Goal: Task Accomplishment & Management: Manage account settings

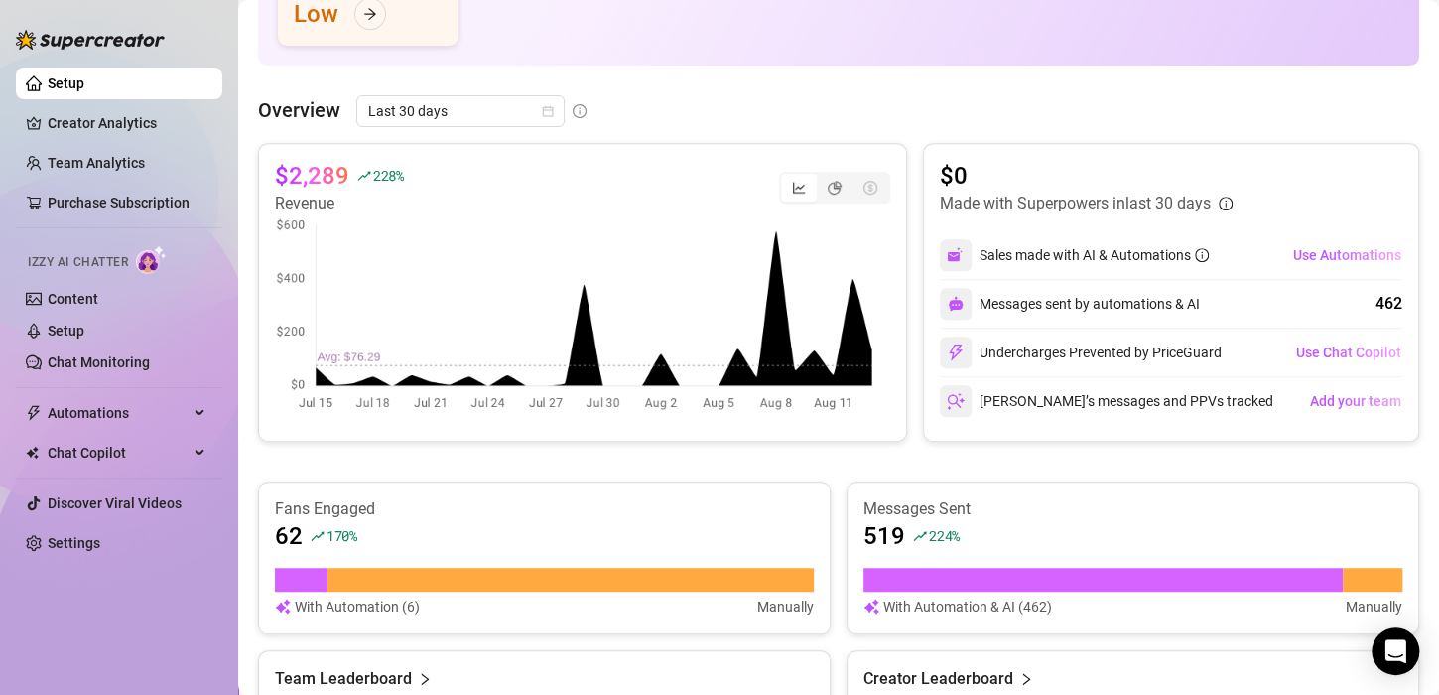
scroll to position [317, 0]
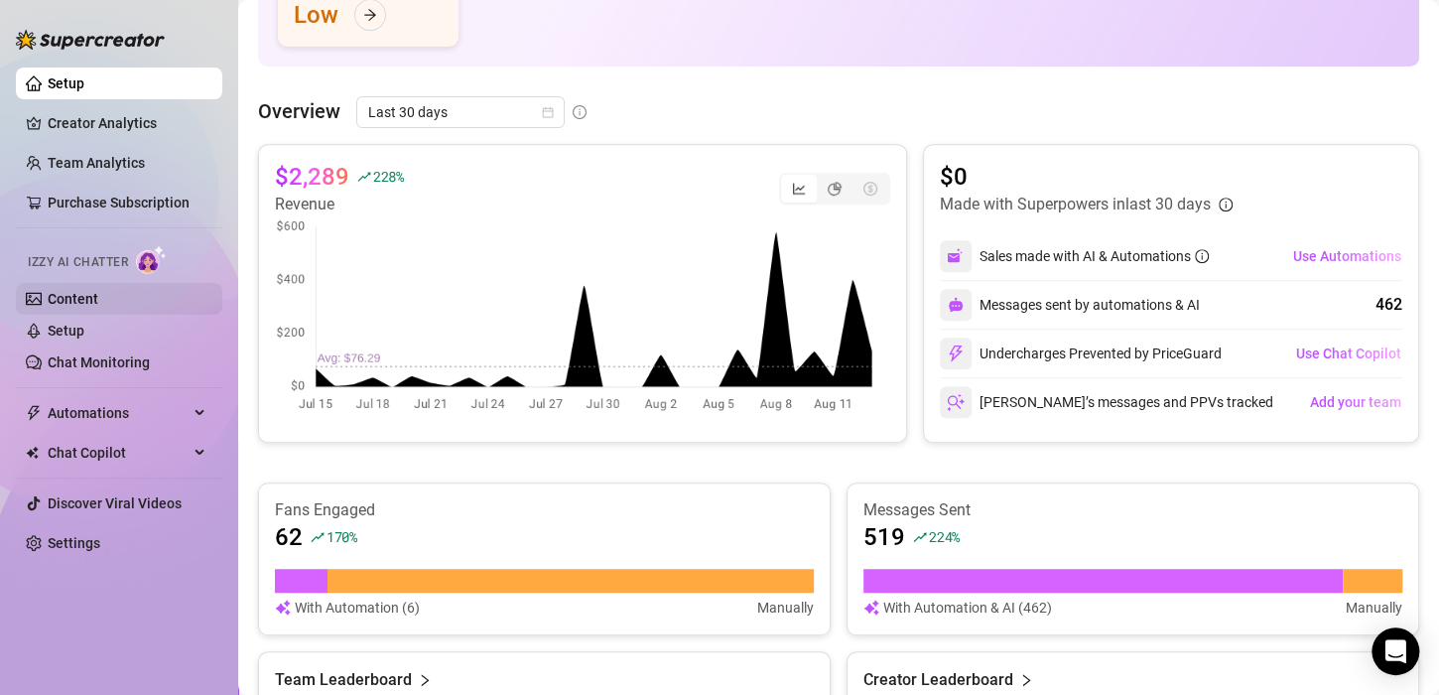
click at [98, 294] on link "Content" at bounding box center [73, 299] width 51 height 16
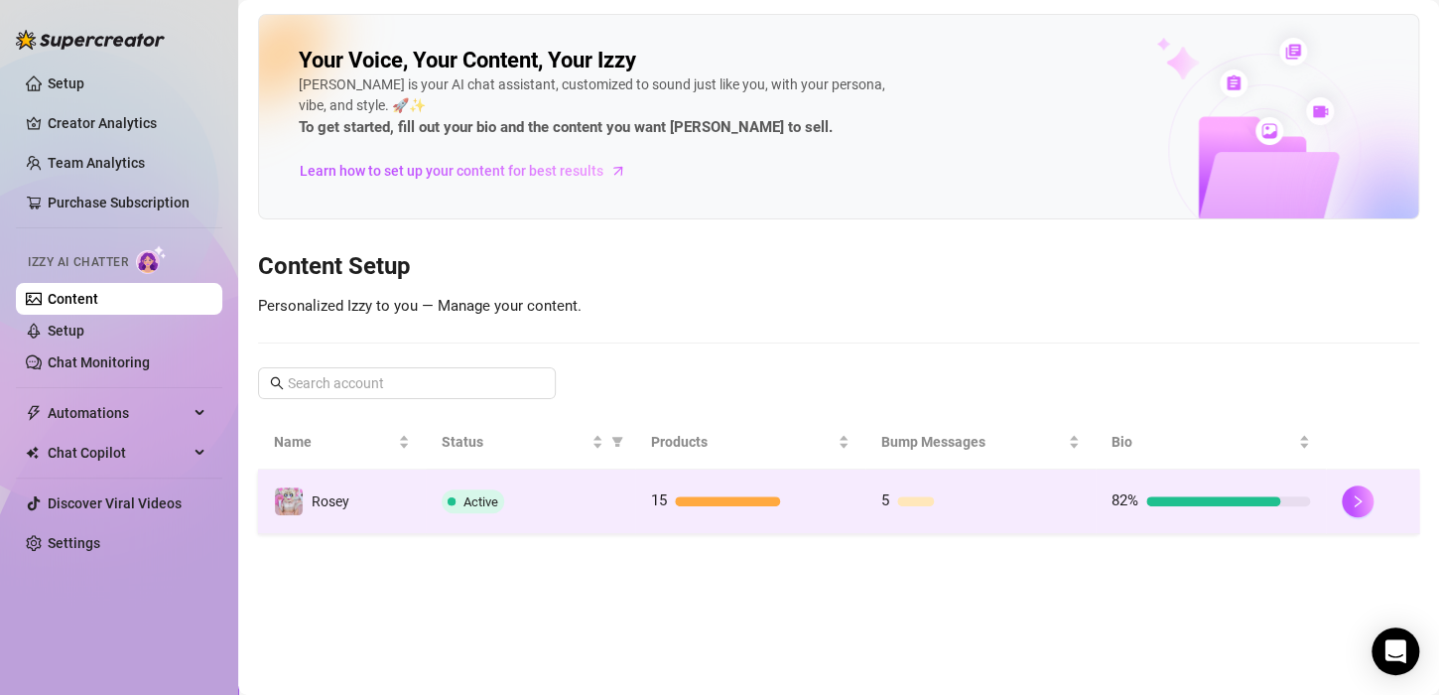
click at [607, 496] on div "Active" at bounding box center [531, 501] width 178 height 24
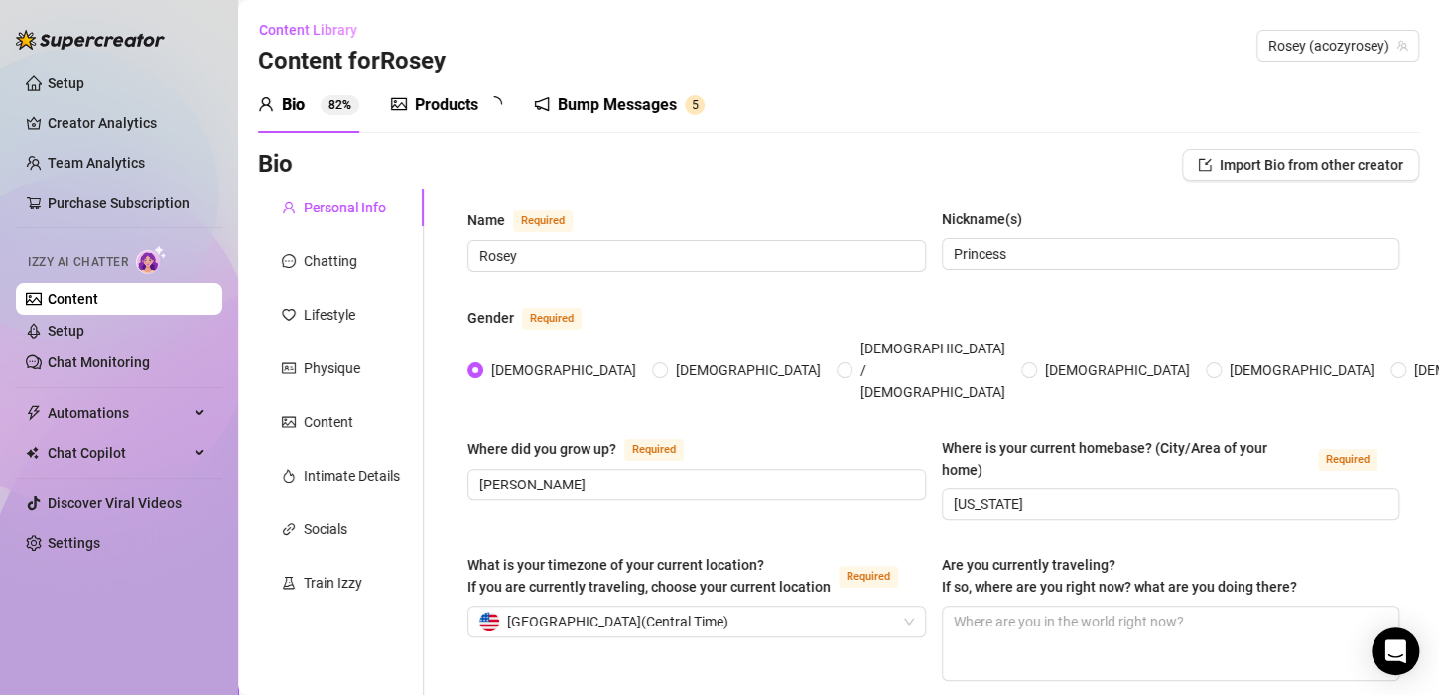
click at [422, 102] on div "Products" at bounding box center [447, 105] width 64 height 24
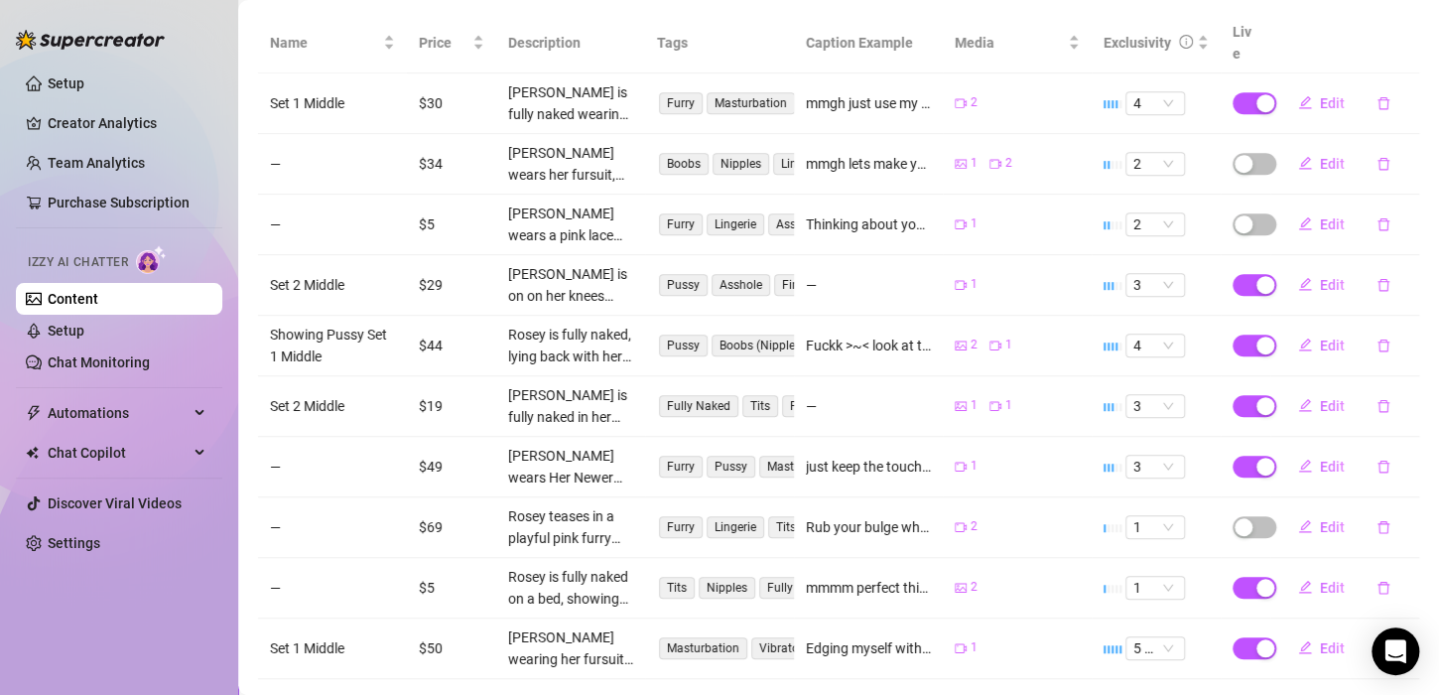
scroll to position [396, 0]
click at [82, 324] on link "Setup" at bounding box center [66, 331] width 37 height 16
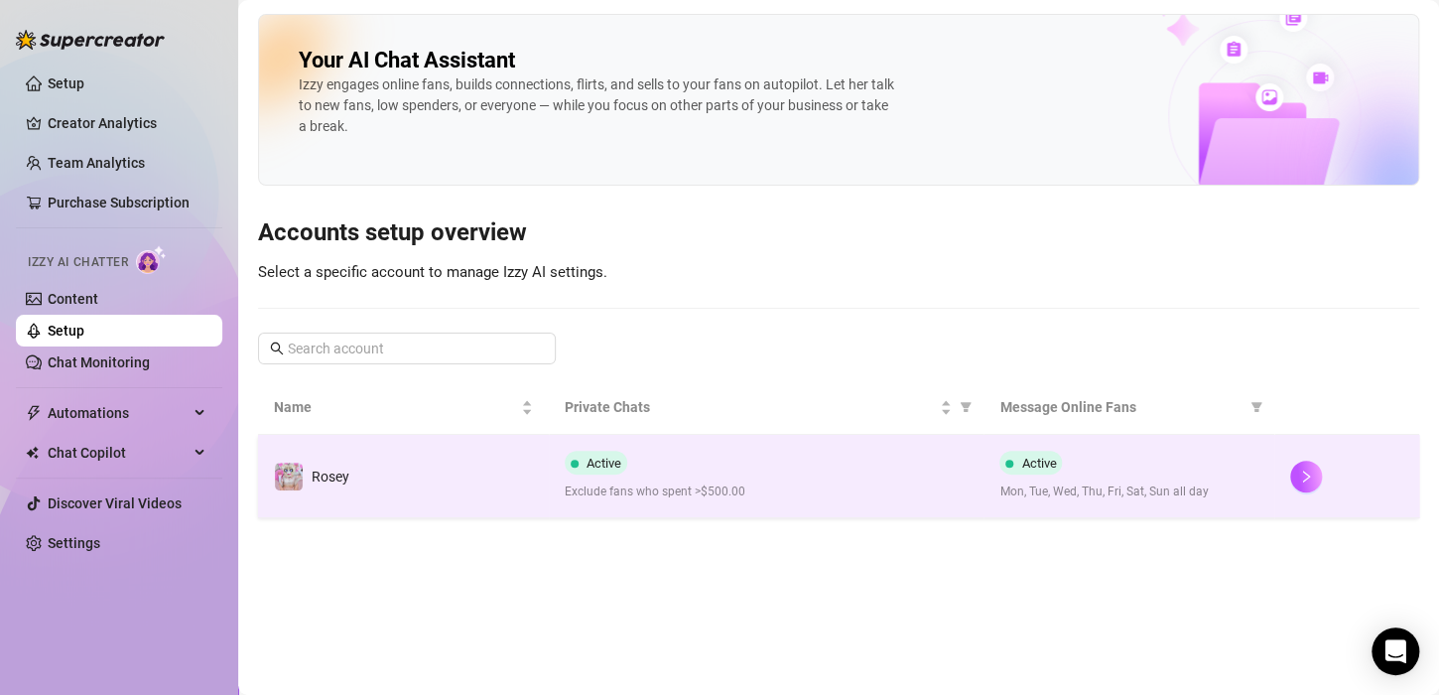
click at [623, 482] on span "Exclude fans who spent >$500.00" at bounding box center [767, 491] width 404 height 19
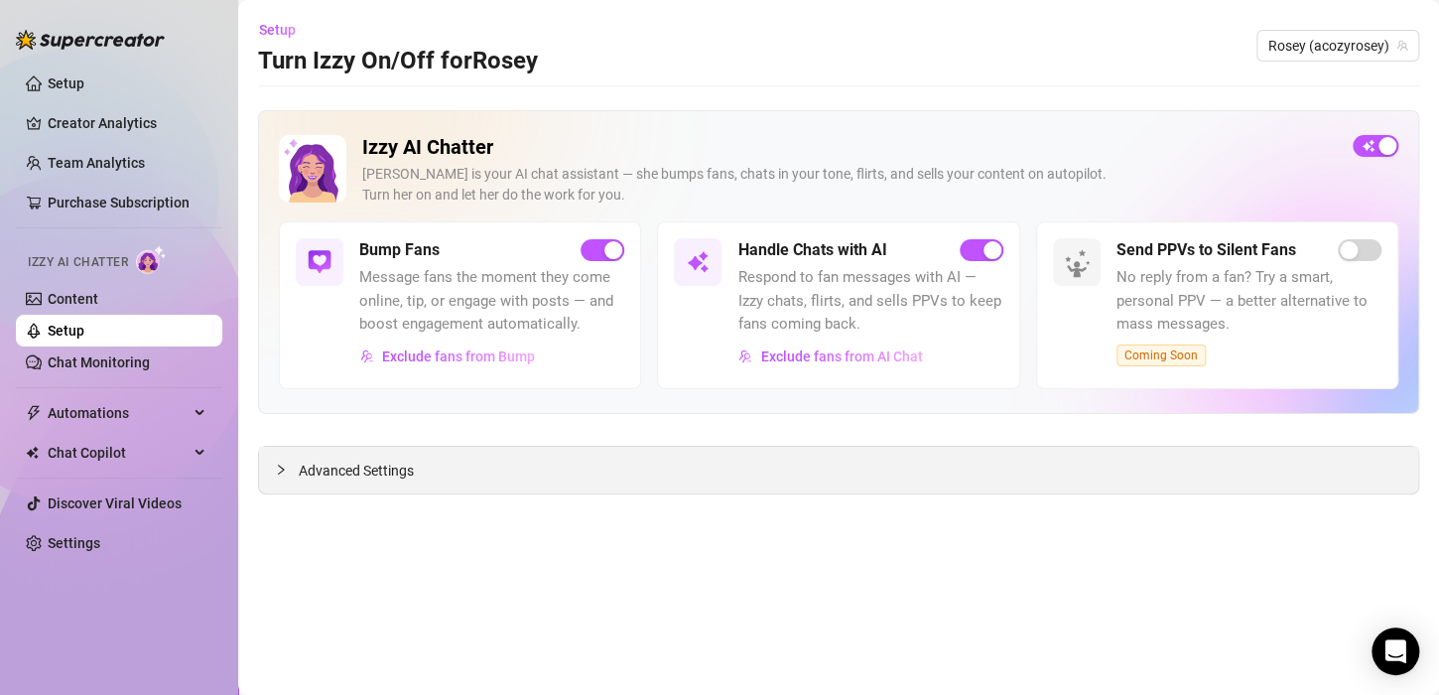
click at [366, 477] on span "Advanced Settings" at bounding box center [356, 470] width 115 height 22
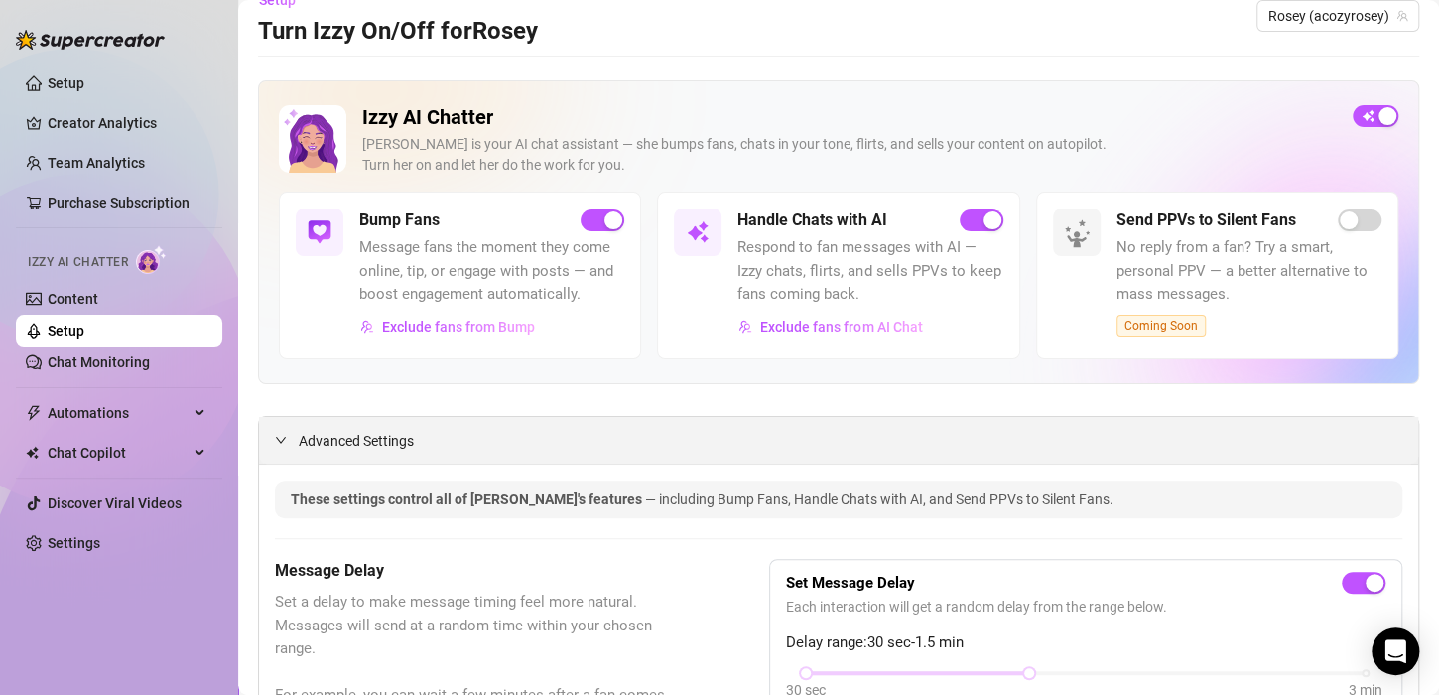
scroll to position [28, 0]
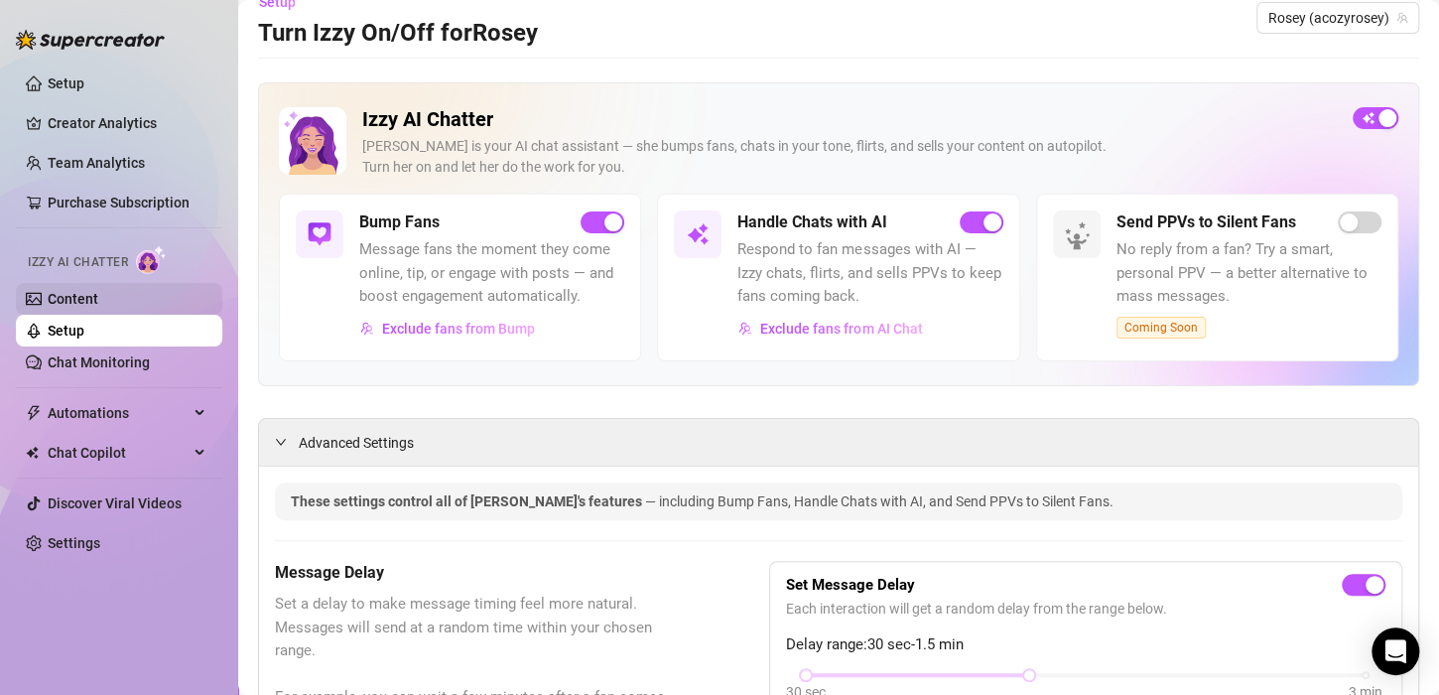
click at [93, 295] on link "Content" at bounding box center [73, 299] width 51 height 16
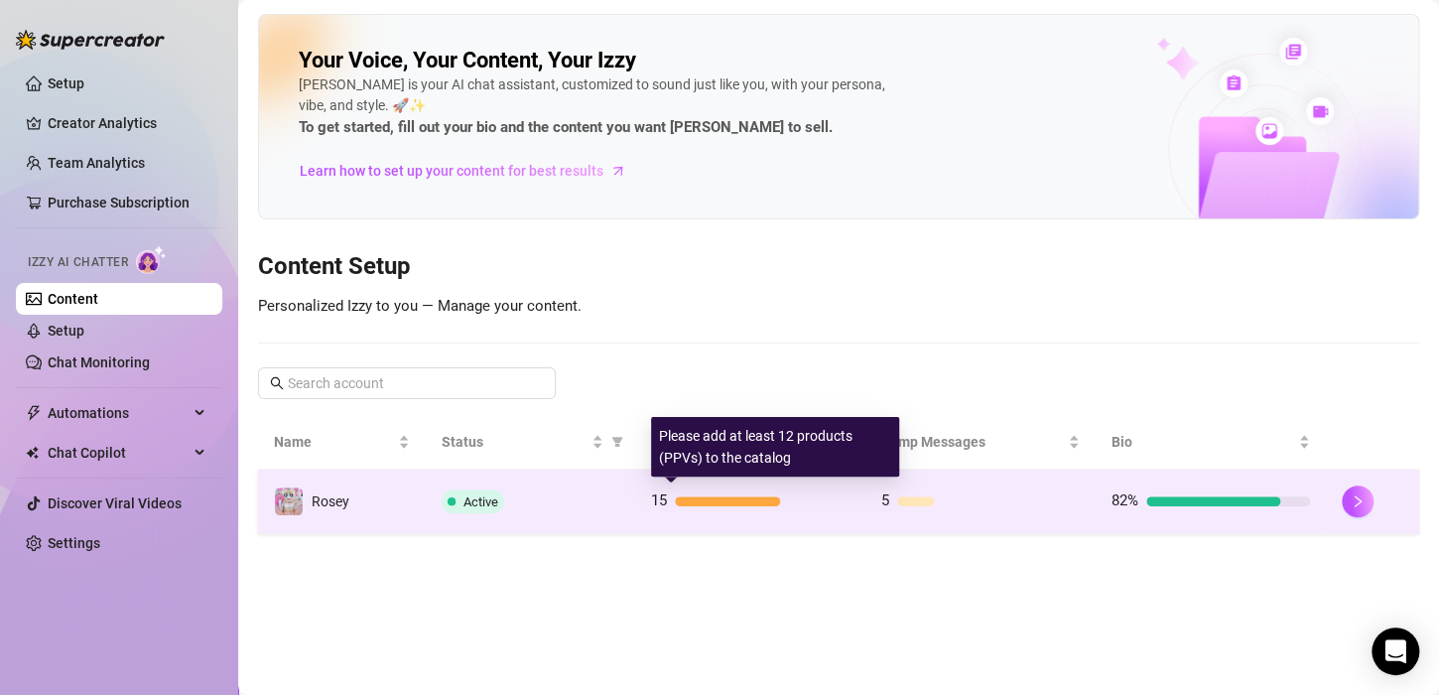
click at [703, 502] on div at bounding box center [727, 501] width 105 height 10
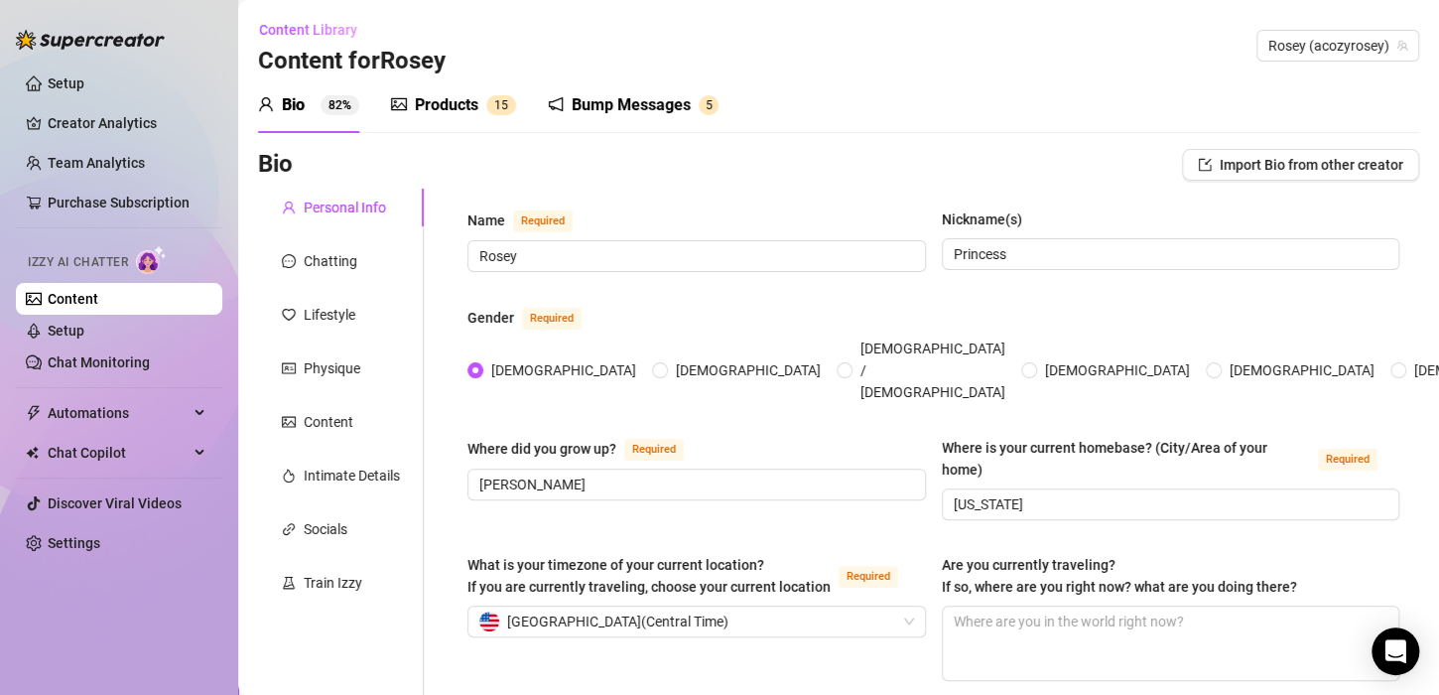
click at [448, 117] on div "Products 1 5" at bounding box center [453, 105] width 125 height 56
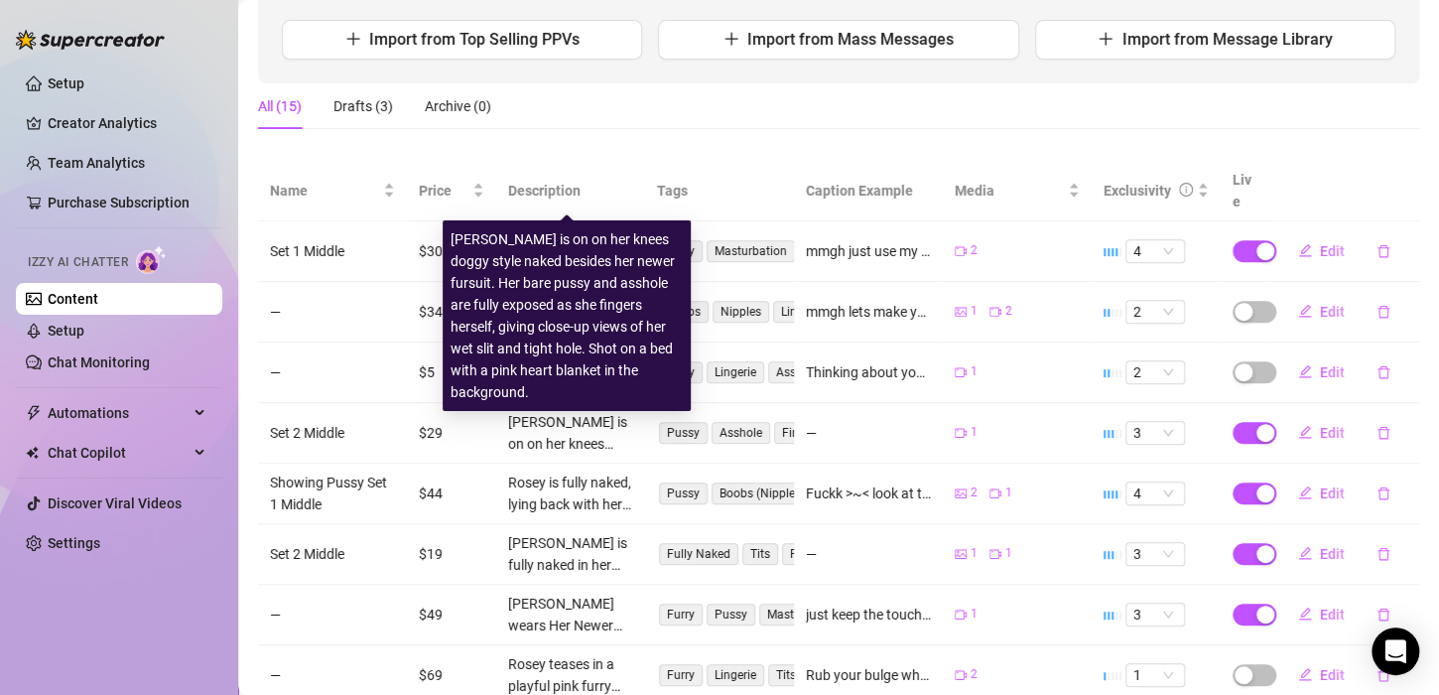
scroll to position [470, 0]
